Goal: Information Seeking & Learning: Learn about a topic

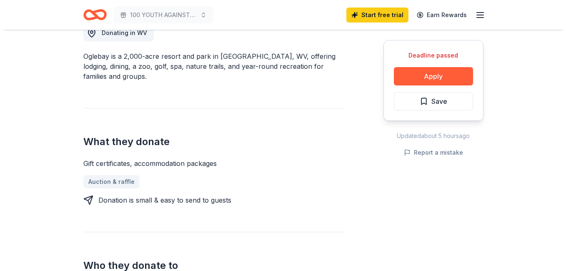
scroll to position [250, 0]
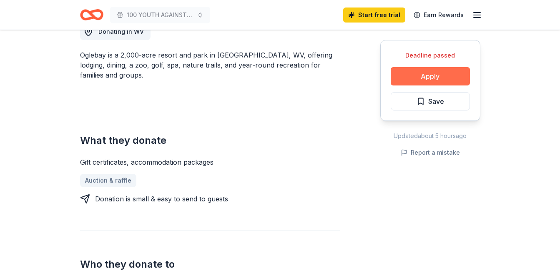
click at [424, 79] on button "Apply" at bounding box center [430, 76] width 79 height 18
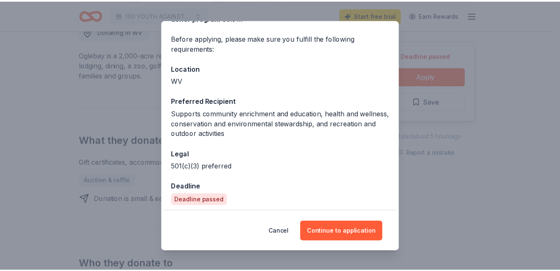
scroll to position [61, 0]
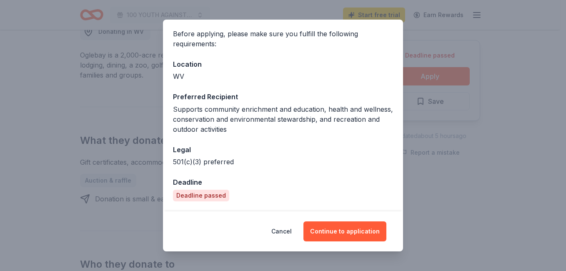
click at [470, 195] on div "Donor Program Requirements We've summarized the requirements for [GEOGRAPHIC_DA…" at bounding box center [283, 135] width 566 height 271
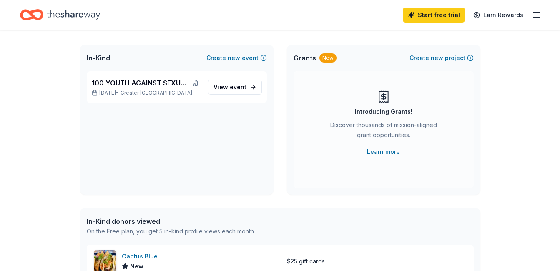
scroll to position [42, 0]
